Goal: Information Seeking & Learning: Learn about a topic

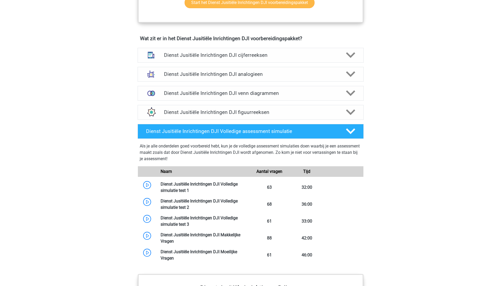
scroll to position [264, 0]
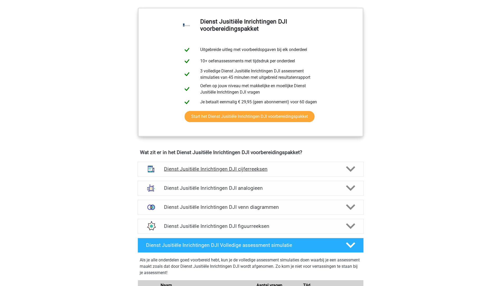
click at [198, 171] on h4 "Dienst Jusitiële Inrichtingen DJI cijferreeksen" at bounding box center [250, 169] width 173 height 6
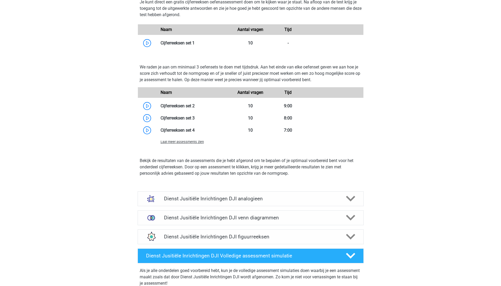
scroll to position [555, 0]
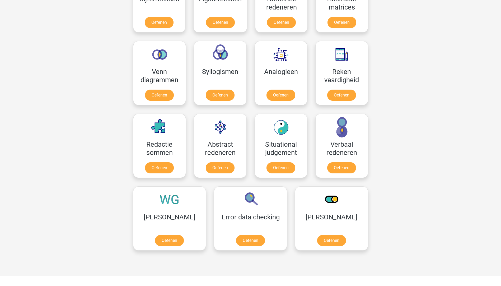
scroll to position [264, 0]
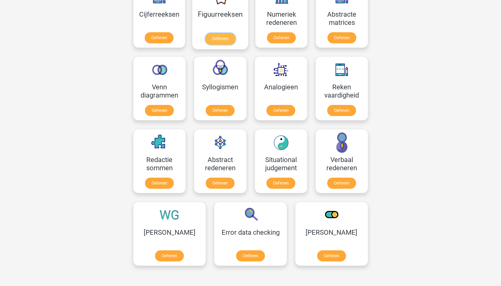
click at [225, 33] on link "Oefenen" at bounding box center [220, 39] width 30 height 12
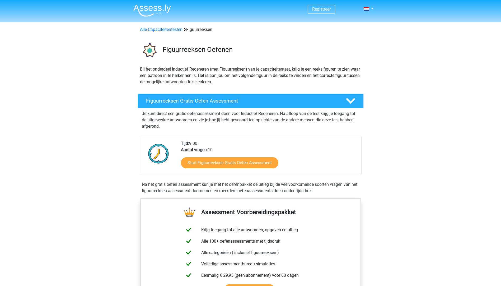
click at [216, 170] on div "Start Figuurreeksen Gratis Oefen Assessment" at bounding box center [269, 164] width 176 height 22
click at [217, 165] on link "Start Figuurreeksen Gratis Oefen Assessment" at bounding box center [230, 162] width 112 height 13
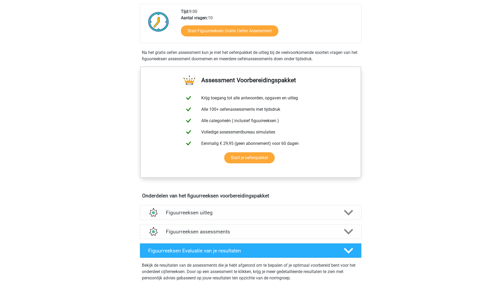
scroll to position [132, 0]
click at [257, 208] on div "Figuurreeksen uitleg" at bounding box center [251, 212] width 222 height 15
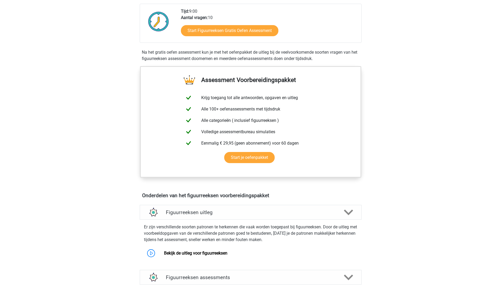
scroll to position [238, 0]
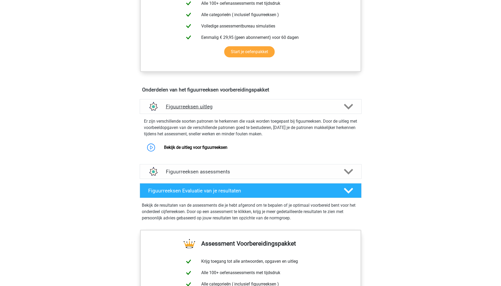
click at [207, 106] on h4 "Figuurreeksen uitleg" at bounding box center [251, 107] width 170 height 6
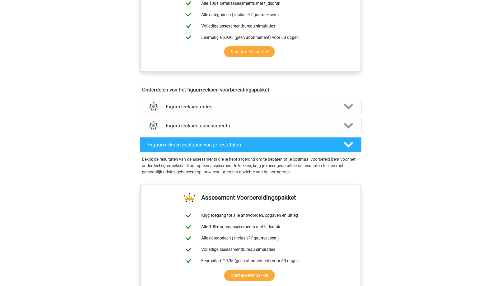
click at [205, 103] on div "Figuurreeksen uitleg" at bounding box center [251, 106] width 222 height 15
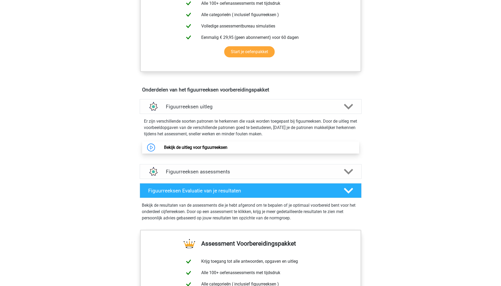
click at [208, 146] on link "Bekijk de uitleg voor figuurreeksen" at bounding box center [195, 147] width 63 height 5
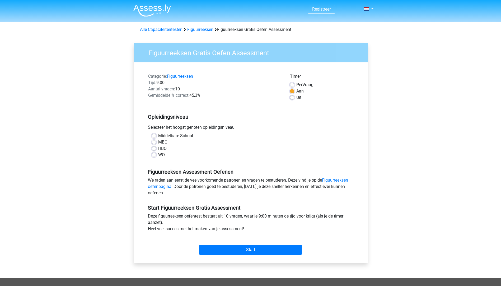
drag, startPoint x: 164, startPoint y: 137, endPoint x: 164, endPoint y: 141, distance: 4.2
click at [164, 141] on div "Middelbare School MBO HBO WO" at bounding box center [251, 145] width 206 height 25
click at [163, 140] on label "MBO" at bounding box center [162, 142] width 9 height 6
click at [156, 140] on input "MBO" at bounding box center [154, 141] width 4 height 5
radio input "true"
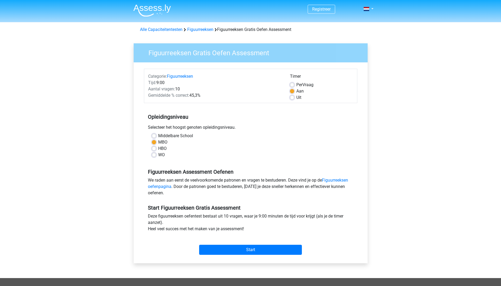
click at [299, 99] on label "Uit" at bounding box center [299, 97] width 5 height 6
click at [294, 99] on input "Uit" at bounding box center [292, 96] width 4 height 5
radio input "true"
drag, startPoint x: 255, startPoint y: 243, endPoint x: 246, endPoint y: 232, distance: 14.8
click at [253, 242] on div "Start" at bounding box center [251, 245] width 214 height 19
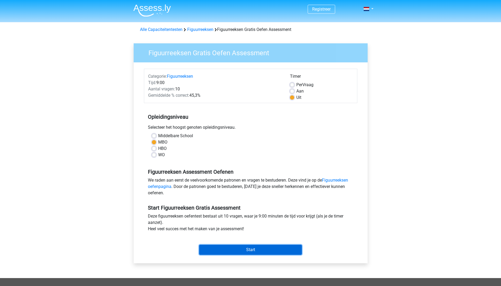
drag, startPoint x: 255, startPoint y: 249, endPoint x: 250, endPoint y: 238, distance: 12.4
click at [255, 247] on input "Start" at bounding box center [250, 250] width 103 height 10
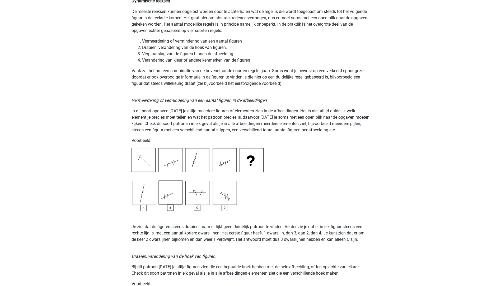
scroll to position [449, 0]
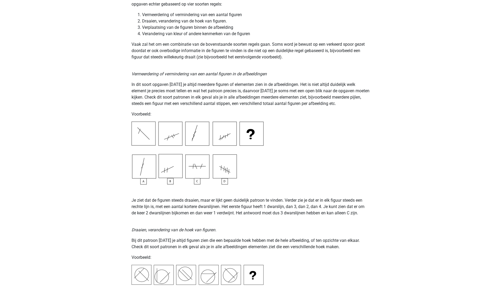
drag, startPoint x: 110, startPoint y: 115, endPoint x: 110, endPoint y: 124, distance: 9.3
drag, startPoint x: 110, startPoint y: 124, endPoint x: 105, endPoint y: 78, distance: 46.5
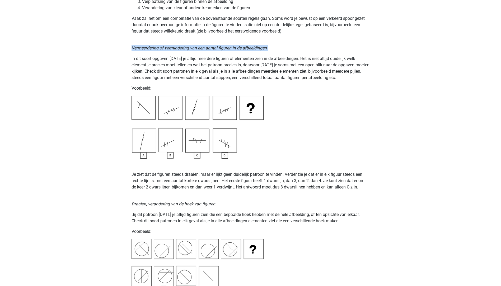
scroll to position [476, 0]
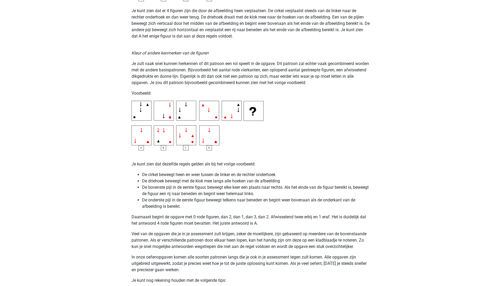
scroll to position [899, 0]
